Goal: Check status: Check status

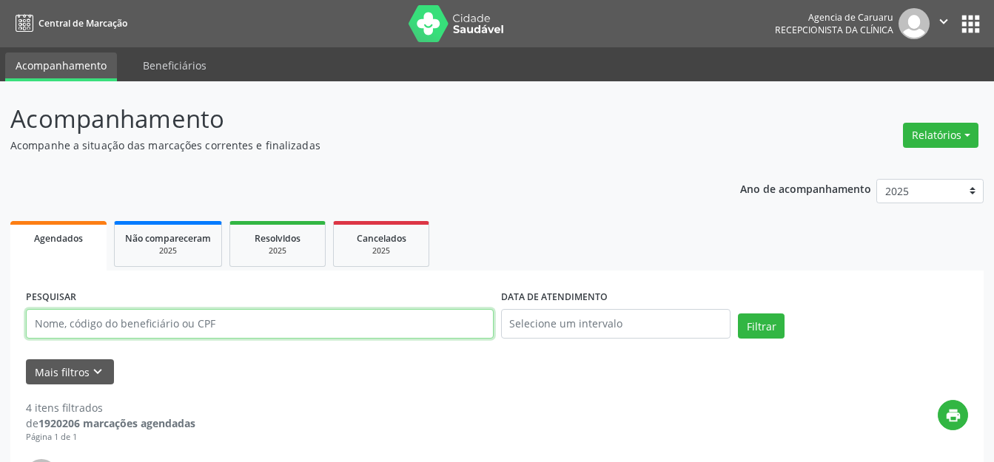
click at [230, 323] on input "text" at bounding box center [260, 324] width 468 height 30
type input "12989334475"
click at [764, 323] on button "Filtrar" at bounding box center [761, 326] width 47 height 25
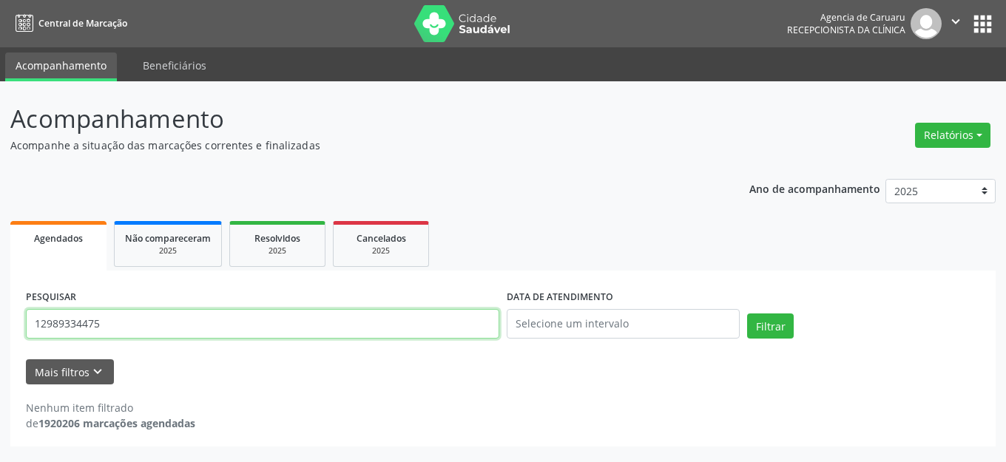
click at [0, 337] on div "Acompanhamento Acompanhe a situação das marcações correntes e finalizadas Relat…" at bounding box center [503, 271] width 1006 height 381
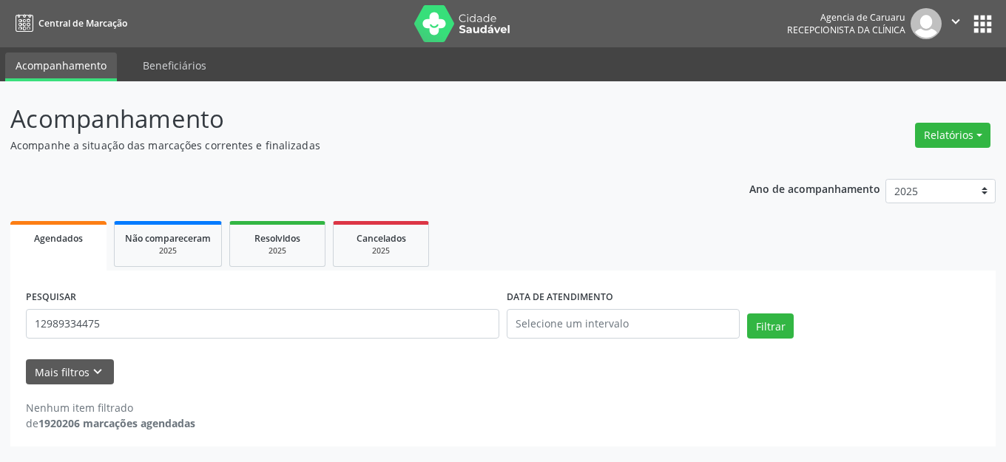
click at [269, 348] on div "PESQUISAR 12989334475" at bounding box center [262, 317] width 481 height 63
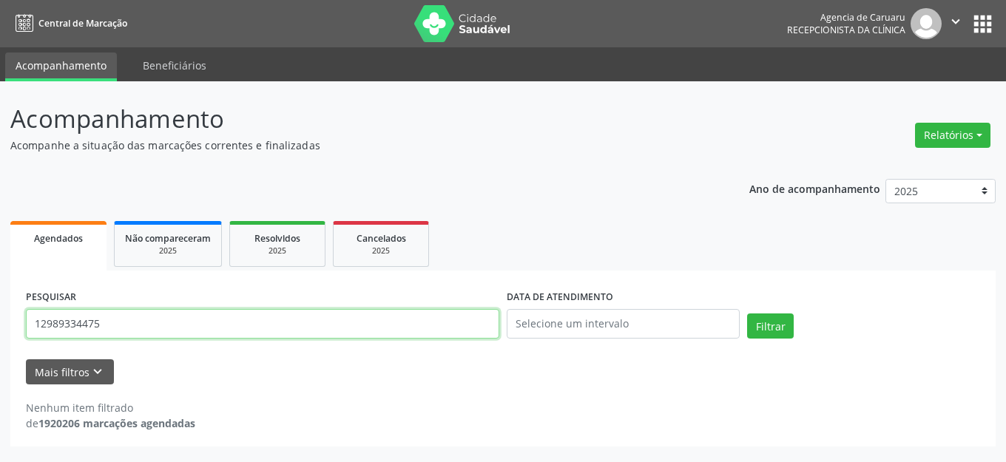
drag, startPoint x: 0, startPoint y: 317, endPoint x: 9, endPoint y: 332, distance: 17.9
click at [0, 332] on div "Acompanhamento Acompanhe a situação das marcações correntes e finalizadas Relat…" at bounding box center [503, 271] width 1006 height 381
click at [933, 145] on button "Relatórios" at bounding box center [952, 135] width 75 height 25
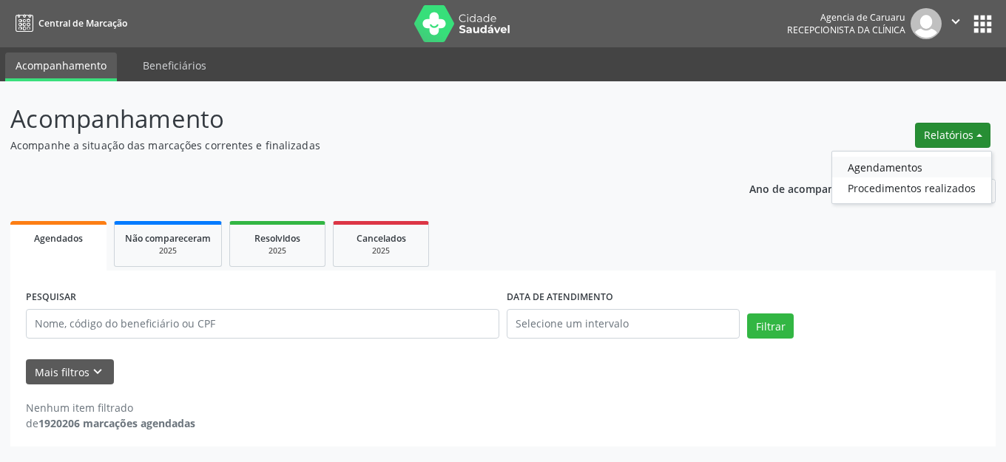
click at [892, 171] on link "Agendamentos" at bounding box center [911, 167] width 159 height 21
select select "8"
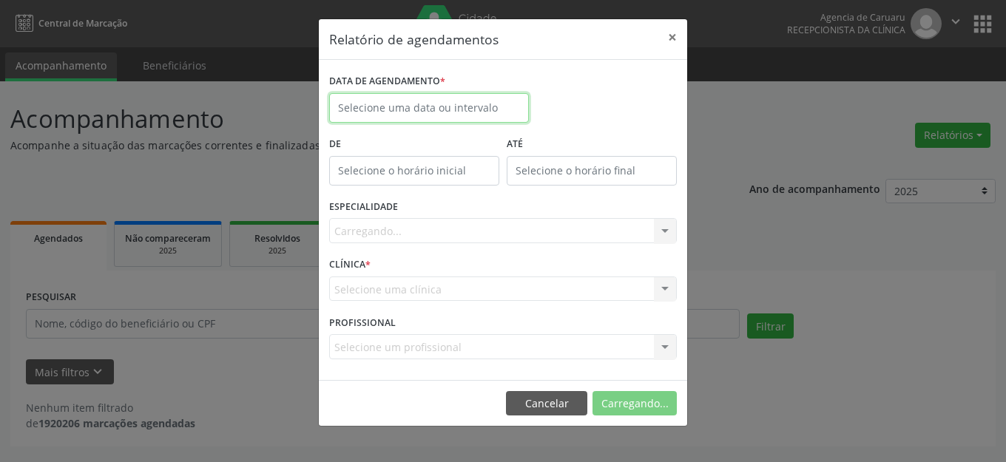
click at [461, 107] on input "text" at bounding box center [429, 108] width 200 height 30
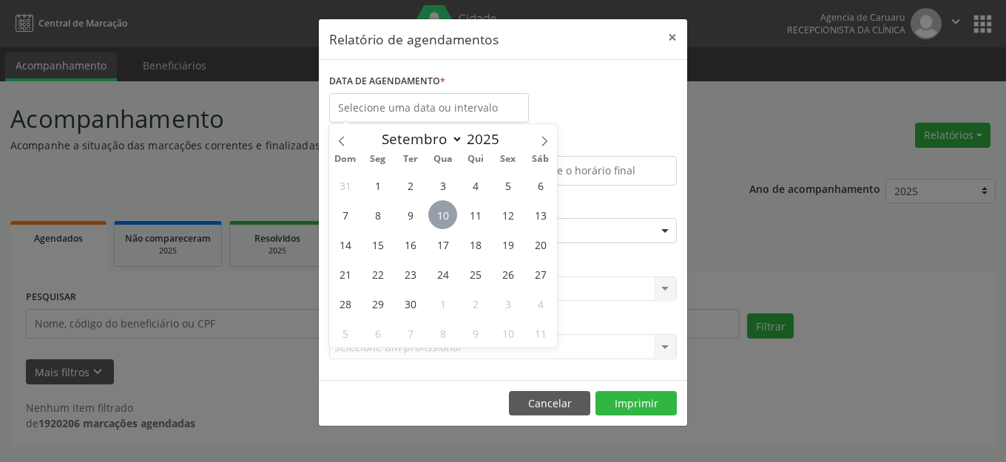
click at [439, 210] on span "10" at bounding box center [442, 215] width 29 height 29
type input "[DATE]"
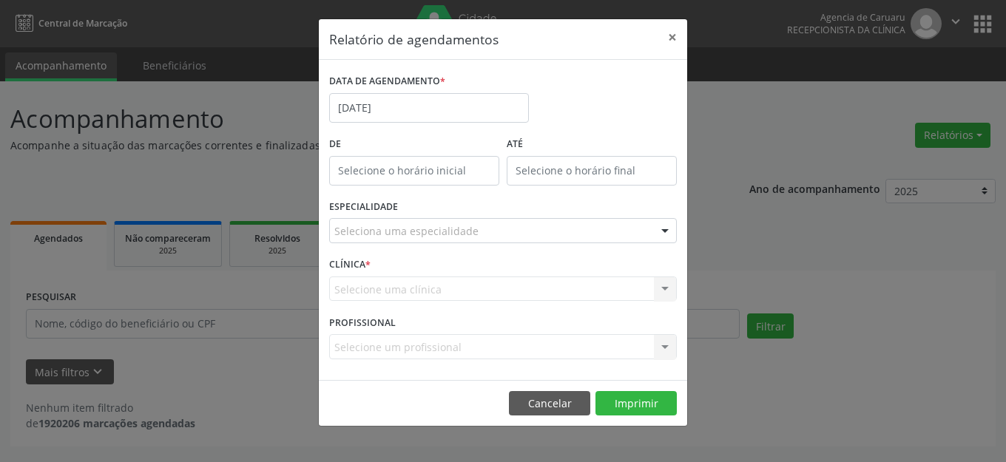
click at [484, 234] on div "Seleciona uma especialidade" at bounding box center [503, 230] width 348 height 25
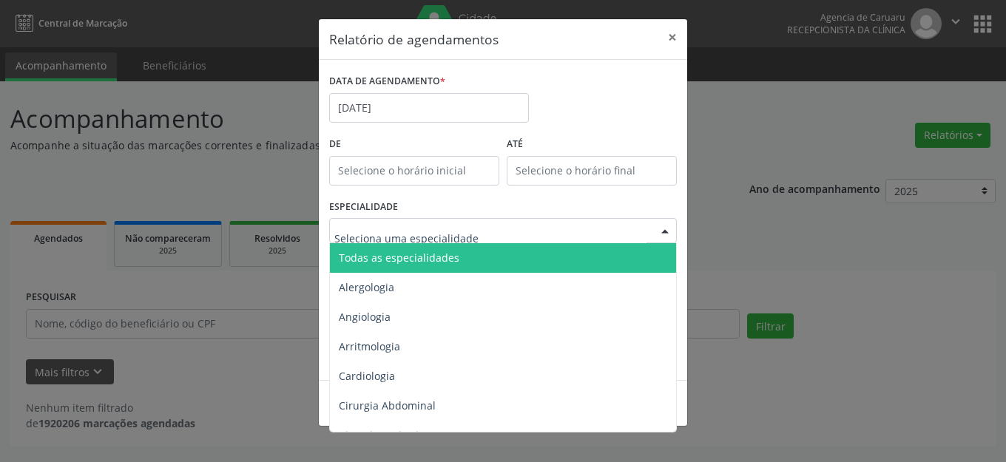
click at [474, 257] on span "Todas as especialidades" at bounding box center [504, 258] width 348 height 30
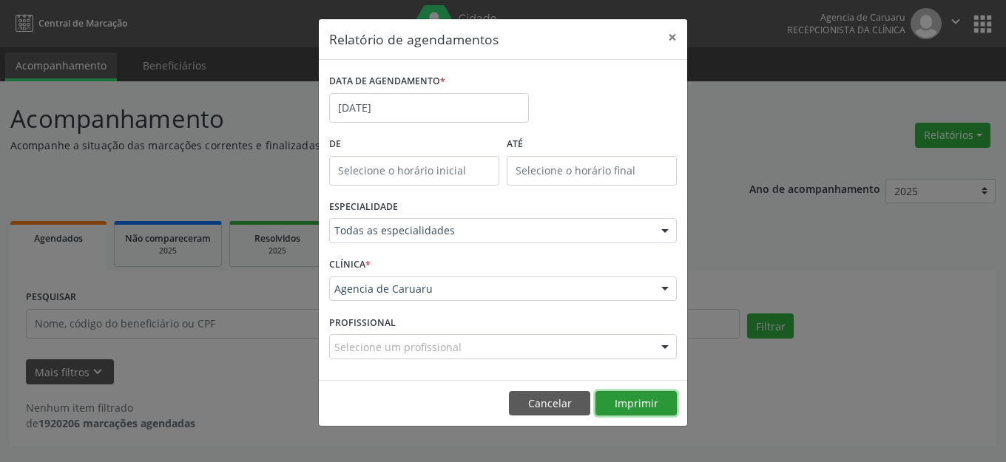
click at [636, 402] on button "Imprimir" at bounding box center [636, 403] width 81 height 25
click at [669, 36] on button "×" at bounding box center [673, 37] width 30 height 36
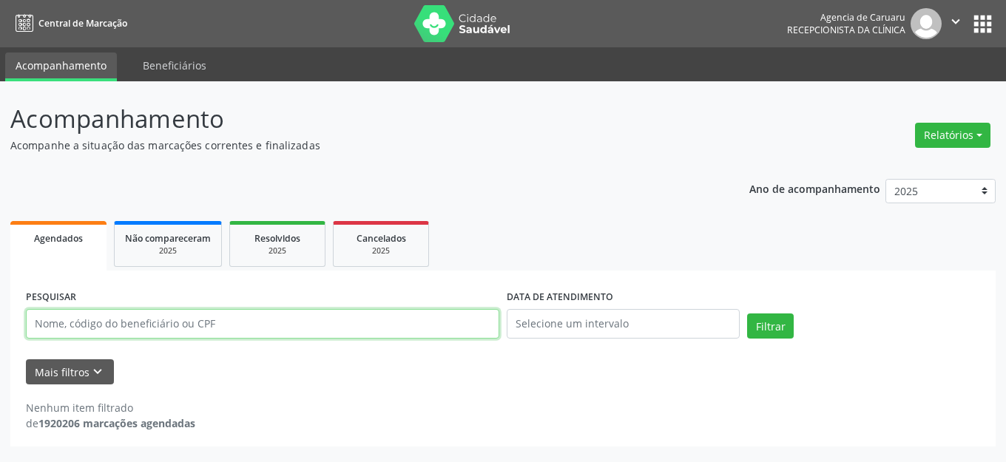
click at [295, 311] on input "text" at bounding box center [263, 324] width 474 height 30
paste input "[PERSON_NAME]"
type input "[PERSON_NAME]"
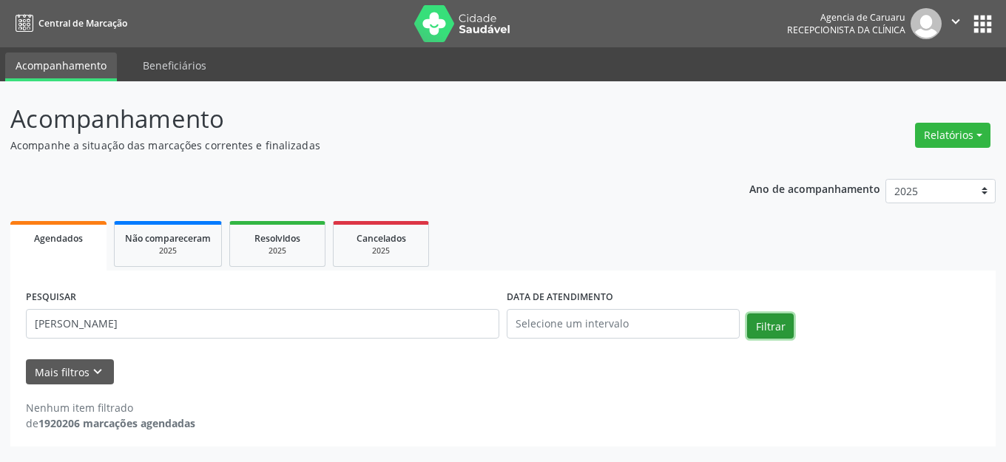
click at [764, 326] on button "Filtrar" at bounding box center [770, 326] width 47 height 25
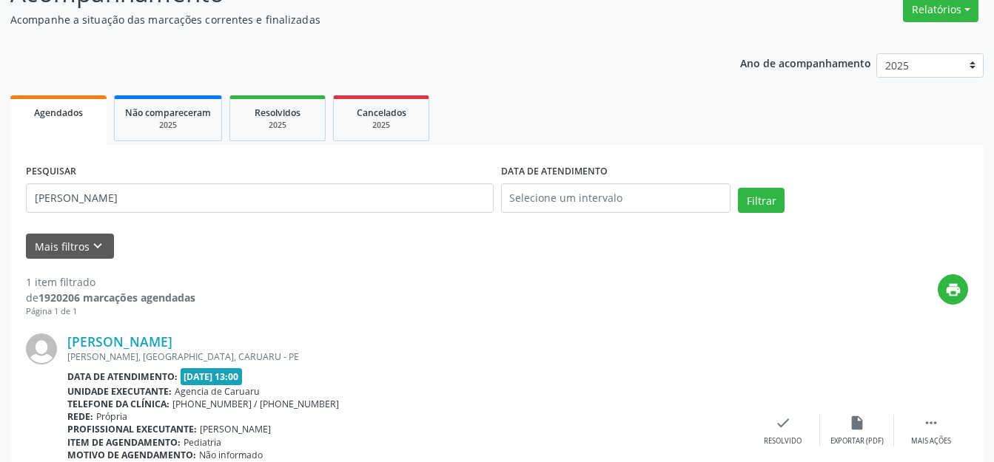
scroll to position [232, 0]
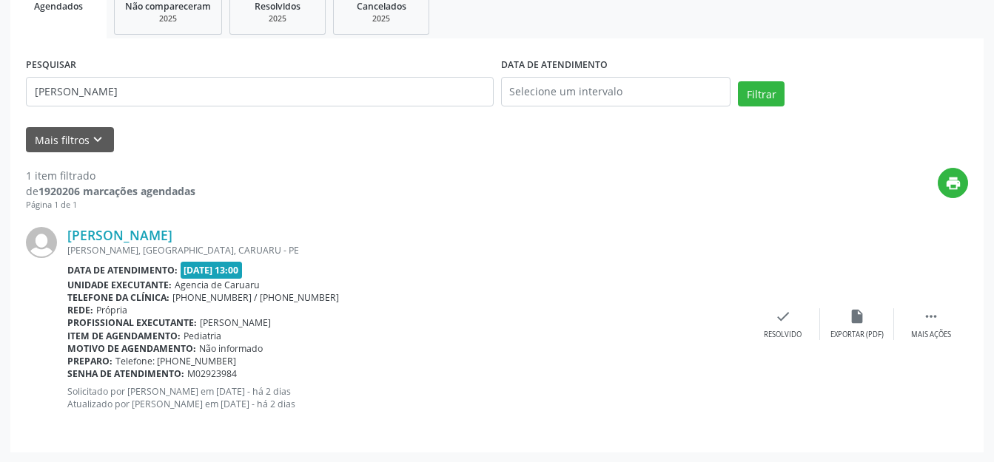
click at [186, 270] on span "[DATE] 13:00" at bounding box center [212, 270] width 62 height 17
click at [185, 269] on span "[DATE] 13:00" at bounding box center [212, 270] width 62 height 17
click at [183, 270] on span "[DATE] 13:00" at bounding box center [212, 270] width 62 height 17
click at [354, 405] on p "Solicitado por [PERSON_NAME] em [DATE] - há 2 dias Atualizado por [PERSON_NAME]…" at bounding box center [406, 397] width 678 height 25
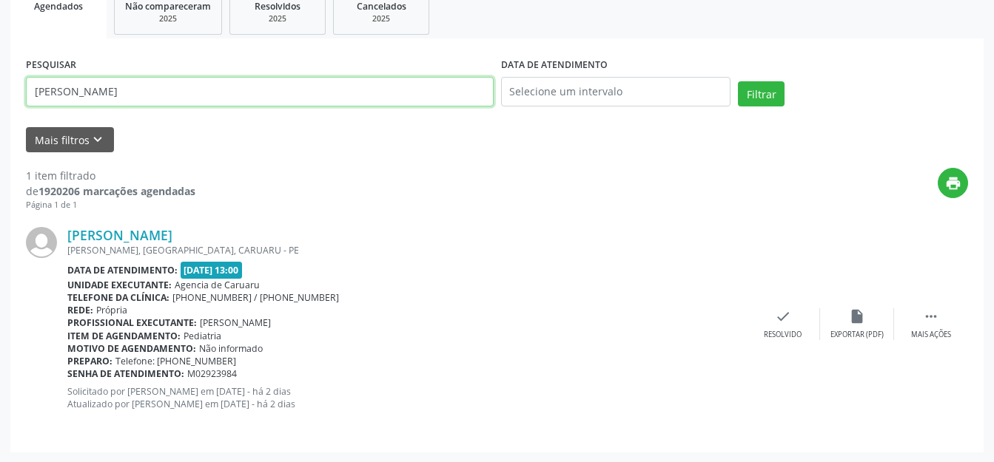
drag, startPoint x: 257, startPoint y: 84, endPoint x: 425, endPoint y: 97, distance: 168.4
click at [0, 84] on div "Acompanhamento Acompanhe a situação das marcações correntes e finalizadas Relat…" at bounding box center [497, 156] width 994 height 614
